Goal: Navigation & Orientation: Find specific page/section

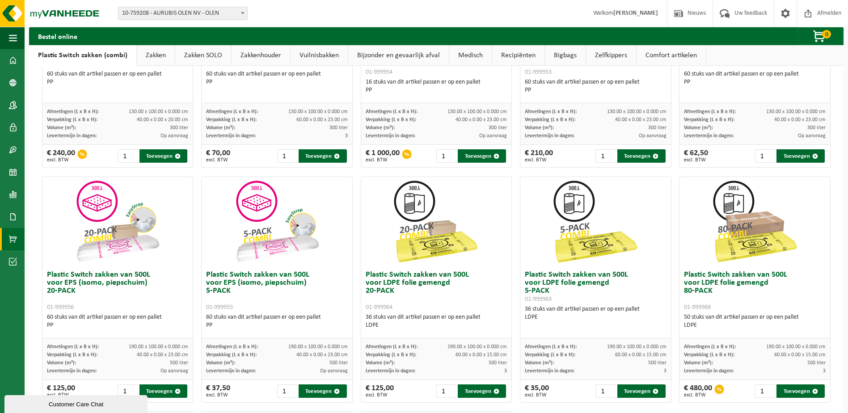
scroll to position [224, 0]
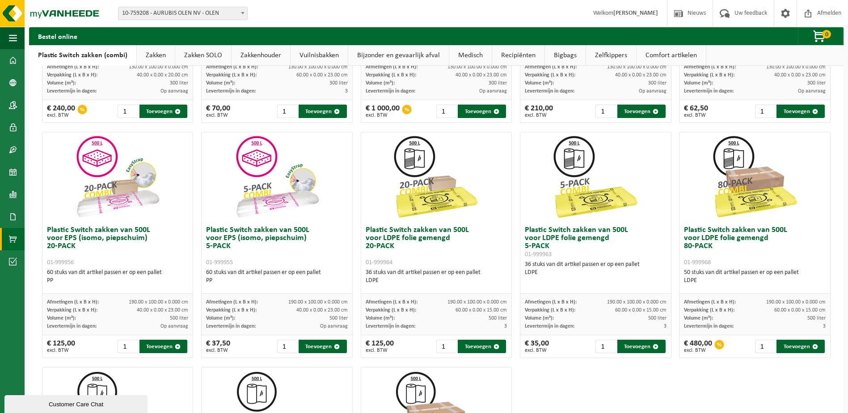
click at [32, 144] on div "Bij deze zakken is de verwerking van de plastics inbegrepen. Deze zakken kunnen…" at bounding box center [436, 227] width 815 height 760
click at [161, 56] on link "Zakken" at bounding box center [156, 55] width 38 height 21
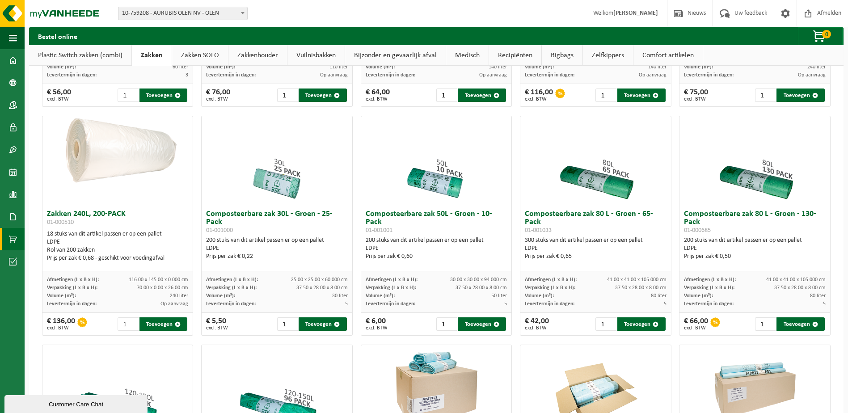
click at [198, 59] on link "Zakken SOLO" at bounding box center [200, 55] width 56 height 21
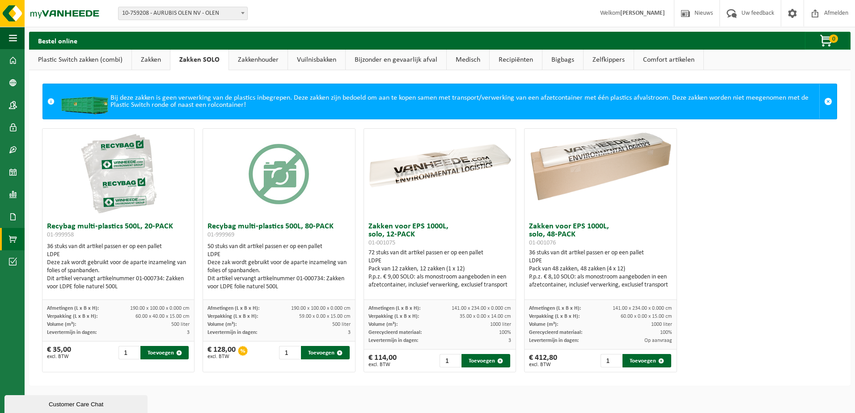
click at [264, 58] on link "Zakkenhouder" at bounding box center [258, 60] width 59 height 21
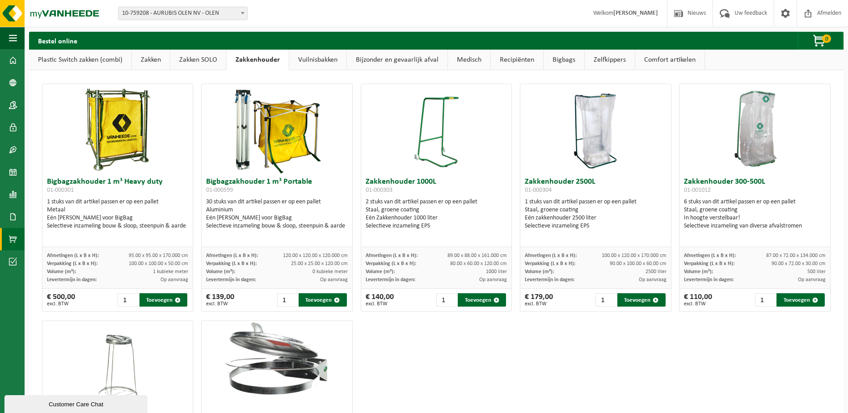
click at [308, 59] on link "Vuilnisbakken" at bounding box center [317, 60] width 57 height 21
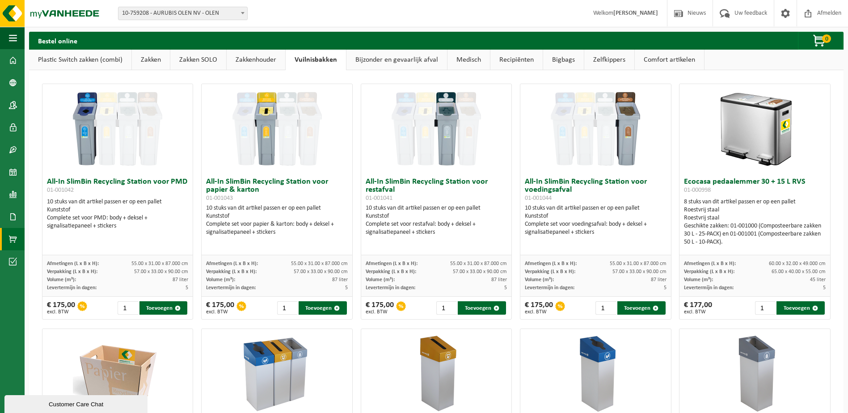
click at [389, 63] on link "Bijzonder en gevaarlijk afval" at bounding box center [397, 60] width 101 height 21
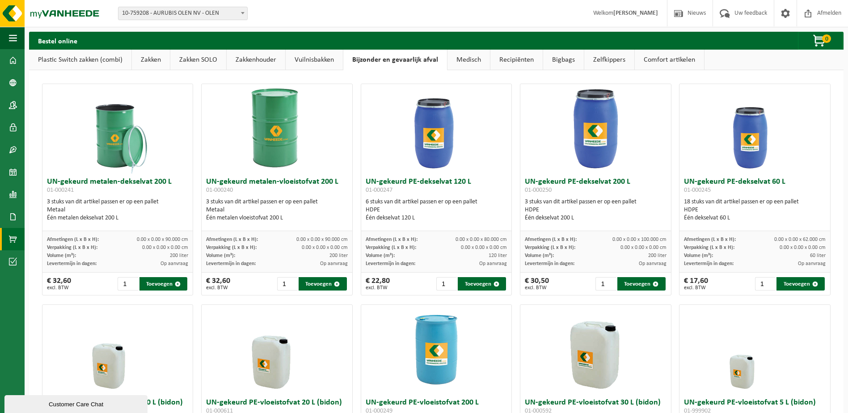
click at [469, 64] on link "Medisch" at bounding box center [469, 60] width 42 height 21
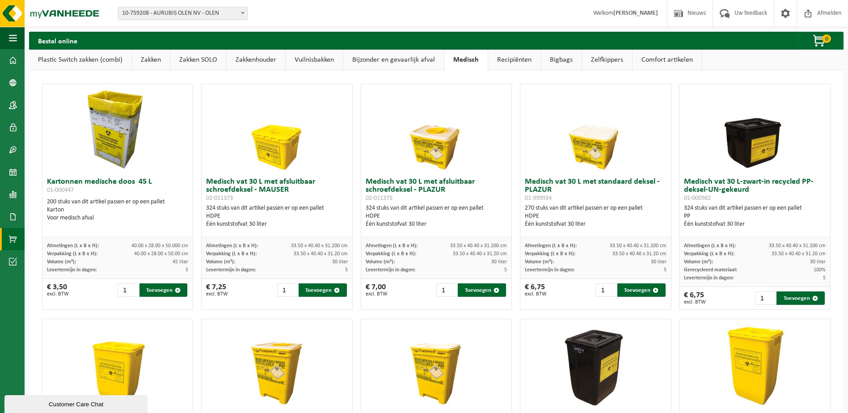
click at [515, 60] on link "Recipiënten" at bounding box center [514, 60] width 52 height 21
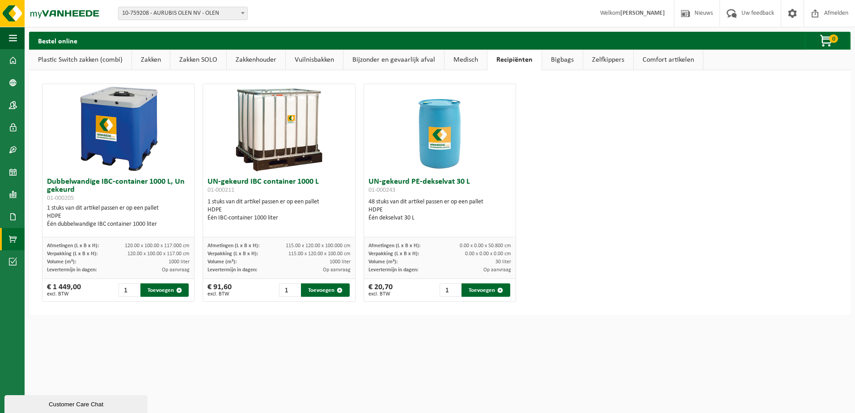
click at [560, 60] on link "Bigbags" at bounding box center [562, 60] width 41 height 21
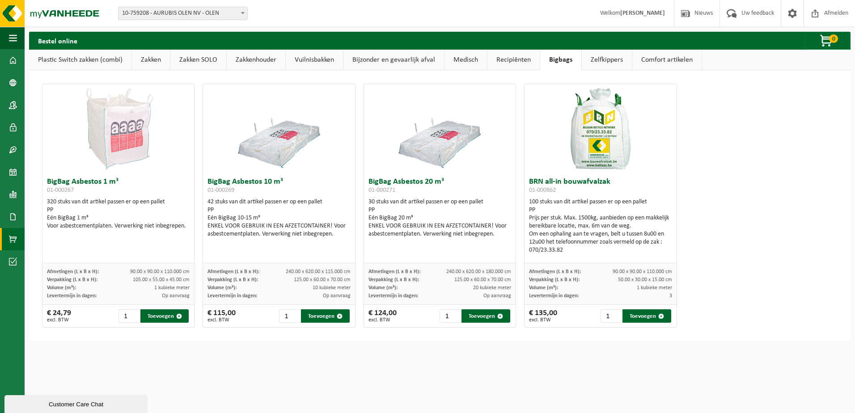
click at [601, 59] on link "Zelfkippers" at bounding box center [607, 60] width 50 height 21
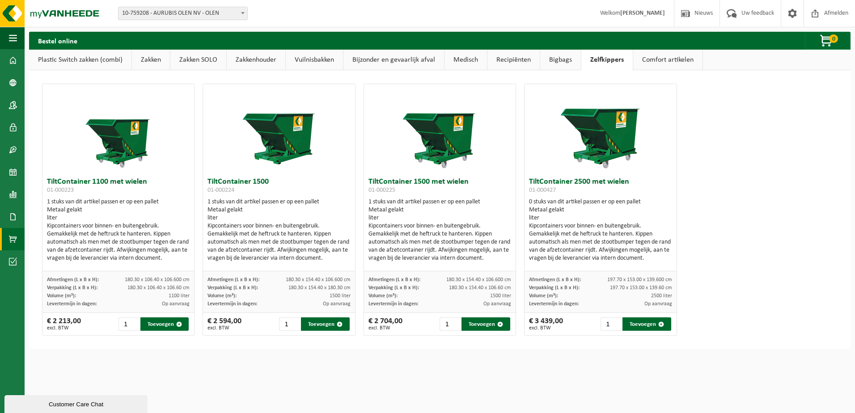
click at [647, 60] on link "Comfort artikelen" at bounding box center [667, 60] width 69 height 21
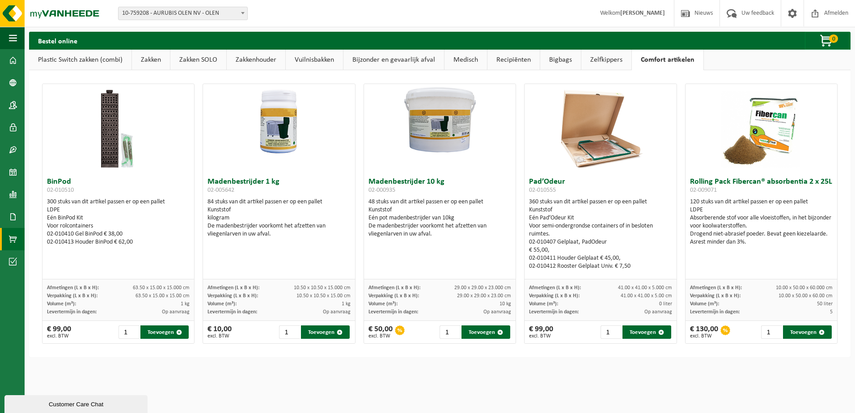
click at [86, 62] on link "Plastic Switch zakken (combi)" at bounding box center [80, 60] width 102 height 21
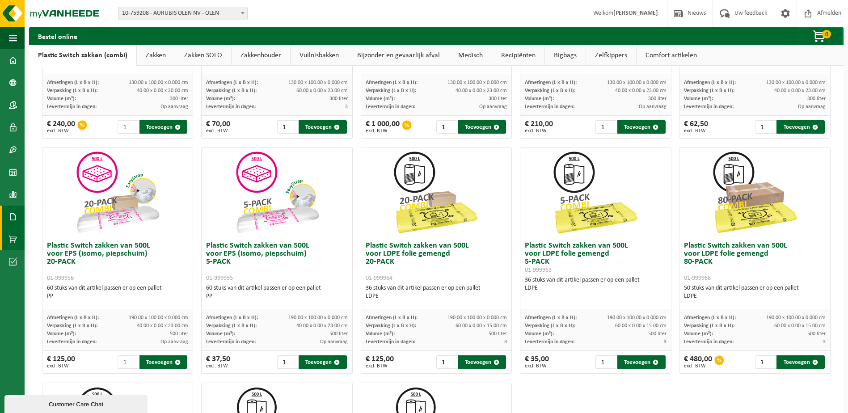
scroll to position [224, 0]
